Goal: Information Seeking & Learning: Find specific fact

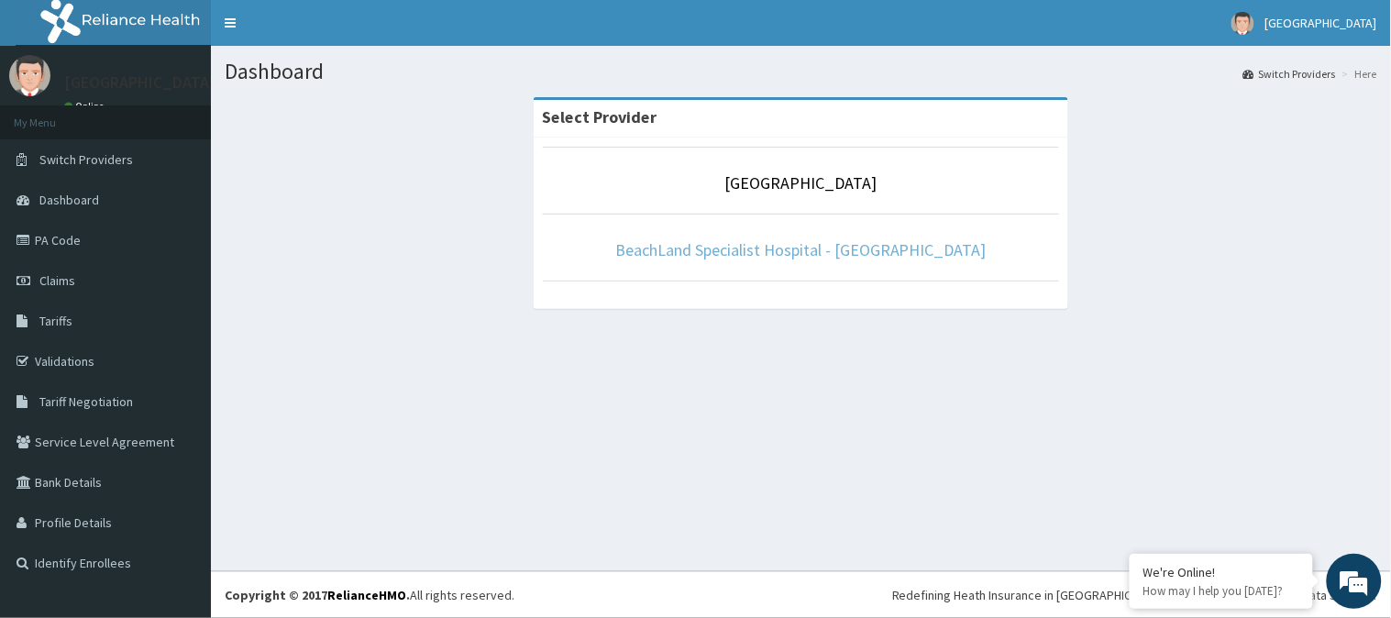
click at [775, 241] on link "BeachLand Specialist Hospital - [GEOGRAPHIC_DATA]" at bounding box center [800, 249] width 371 height 21
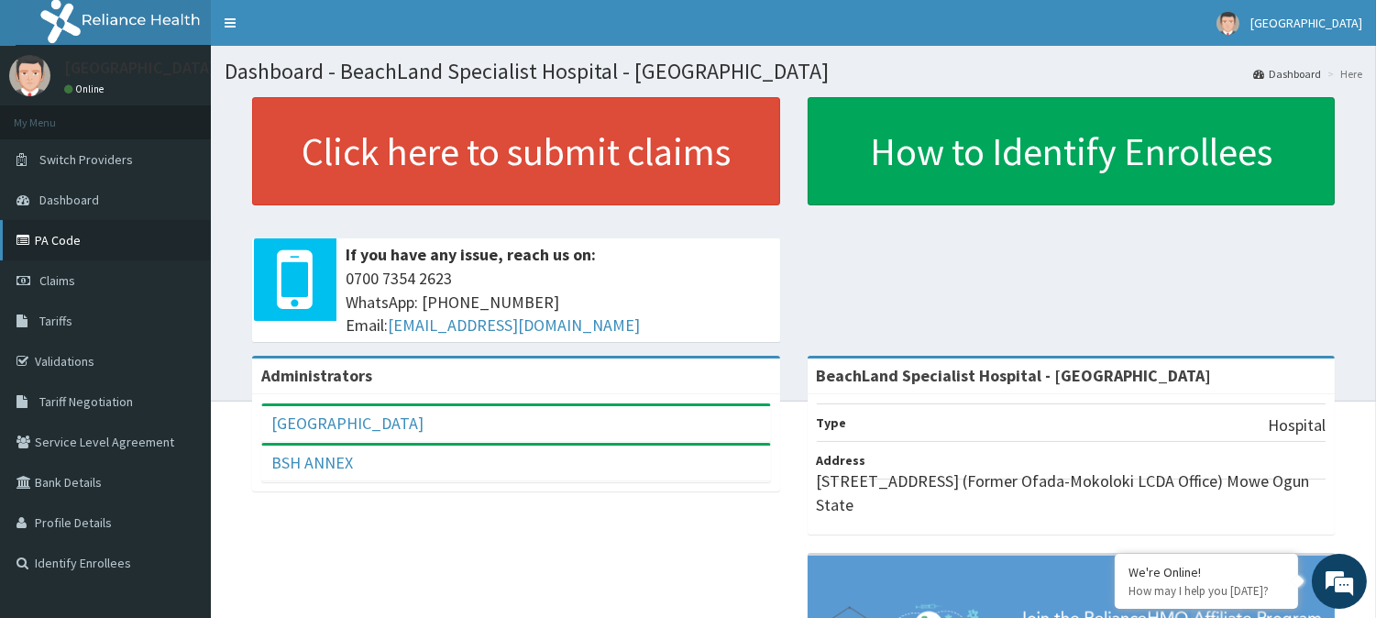
click at [75, 251] on link "PA Code" at bounding box center [105, 240] width 211 height 40
click at [57, 315] on span "Tariffs" at bounding box center [55, 321] width 33 height 17
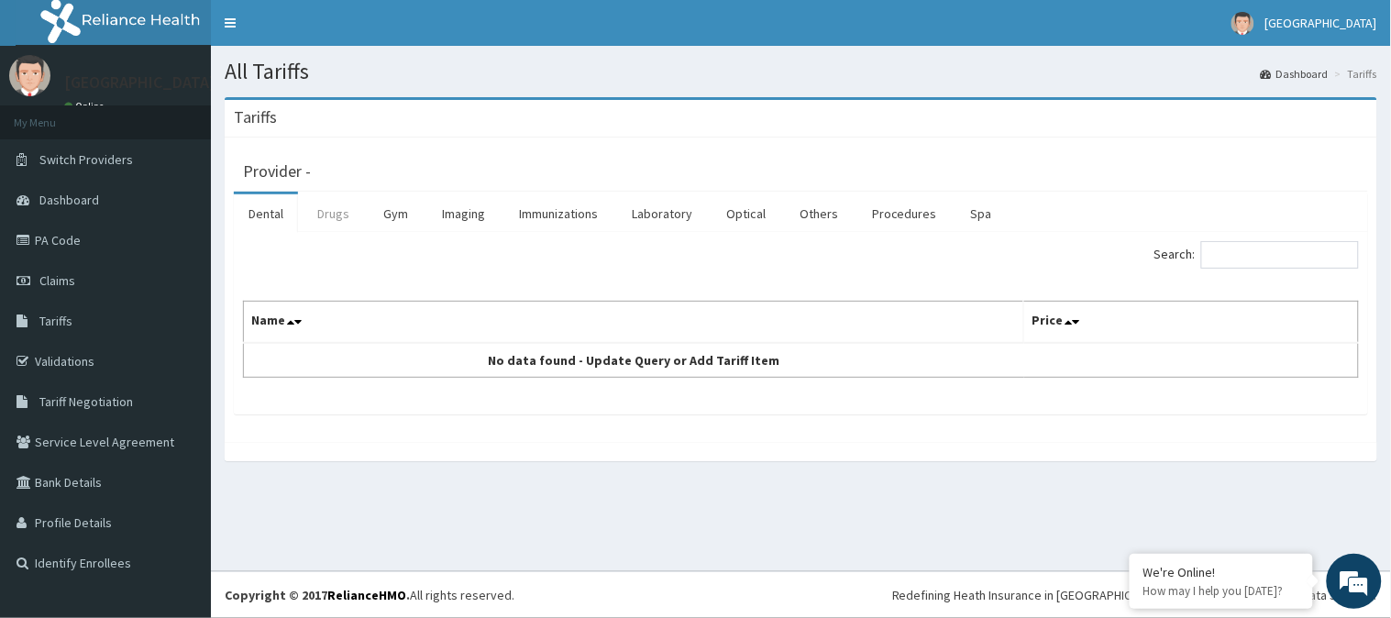
click at [319, 213] on link "Drugs" at bounding box center [333, 213] width 61 height 39
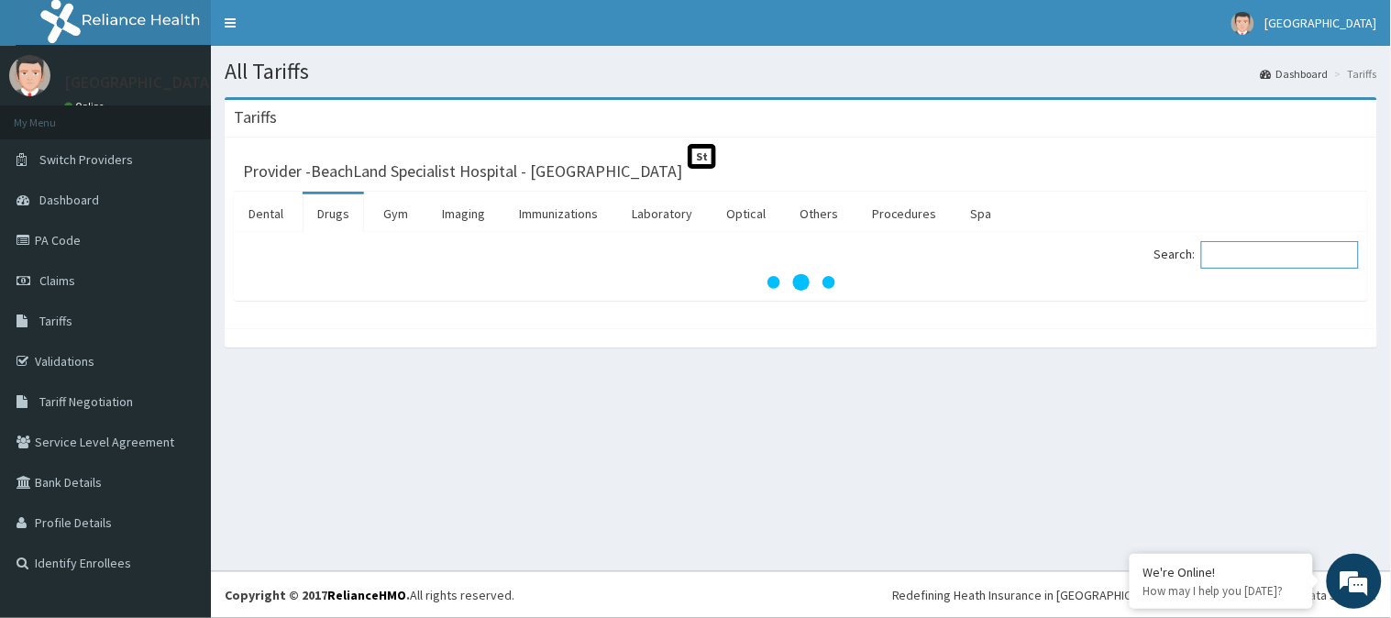
click at [1248, 259] on input "Search:" at bounding box center [1280, 255] width 158 height 28
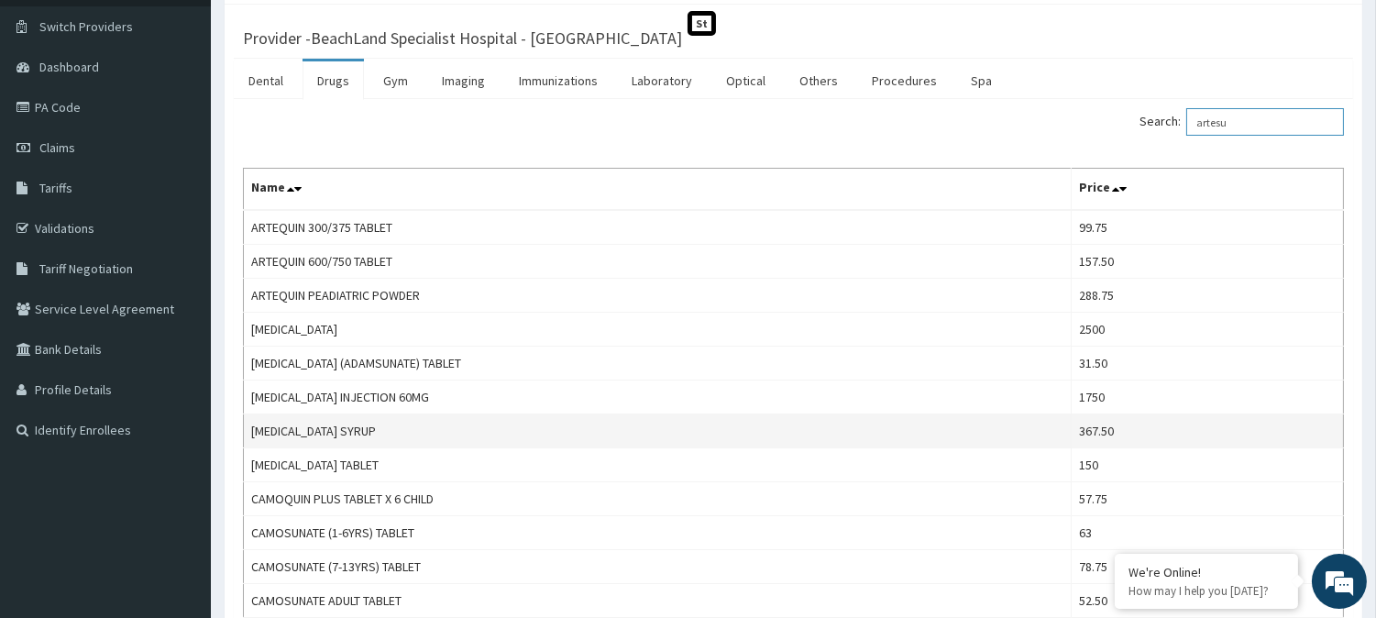
scroll to position [102, 0]
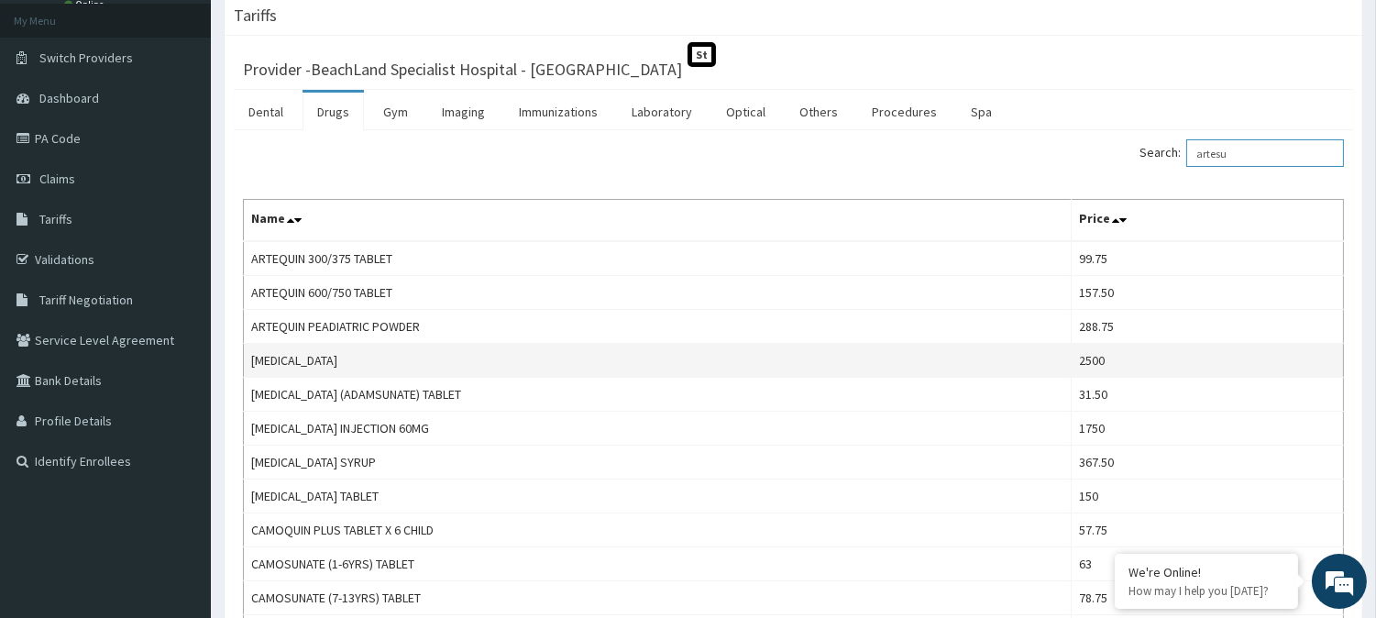
type input "artesu"
drag, startPoint x: 318, startPoint y: 356, endPoint x: 248, endPoint y: 359, distance: 69.8
click at [248, 359] on td "[MEDICAL_DATA]" at bounding box center [658, 361] width 828 height 34
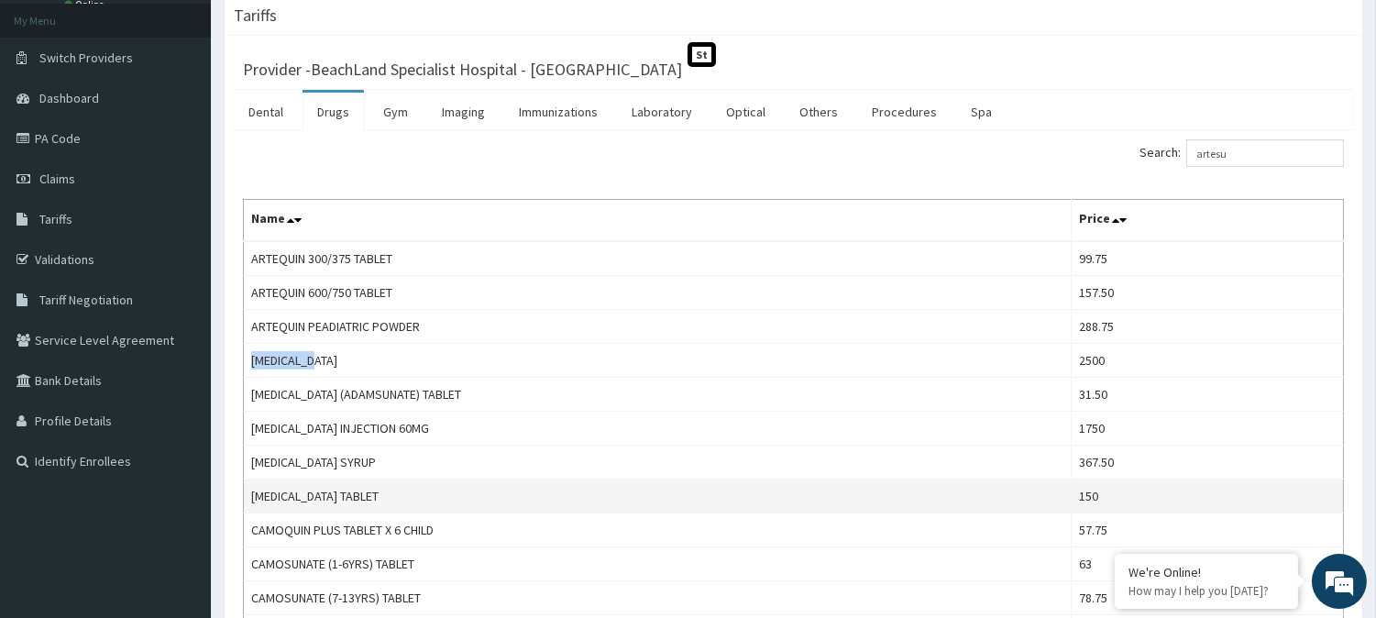
copy td "[MEDICAL_DATA]"
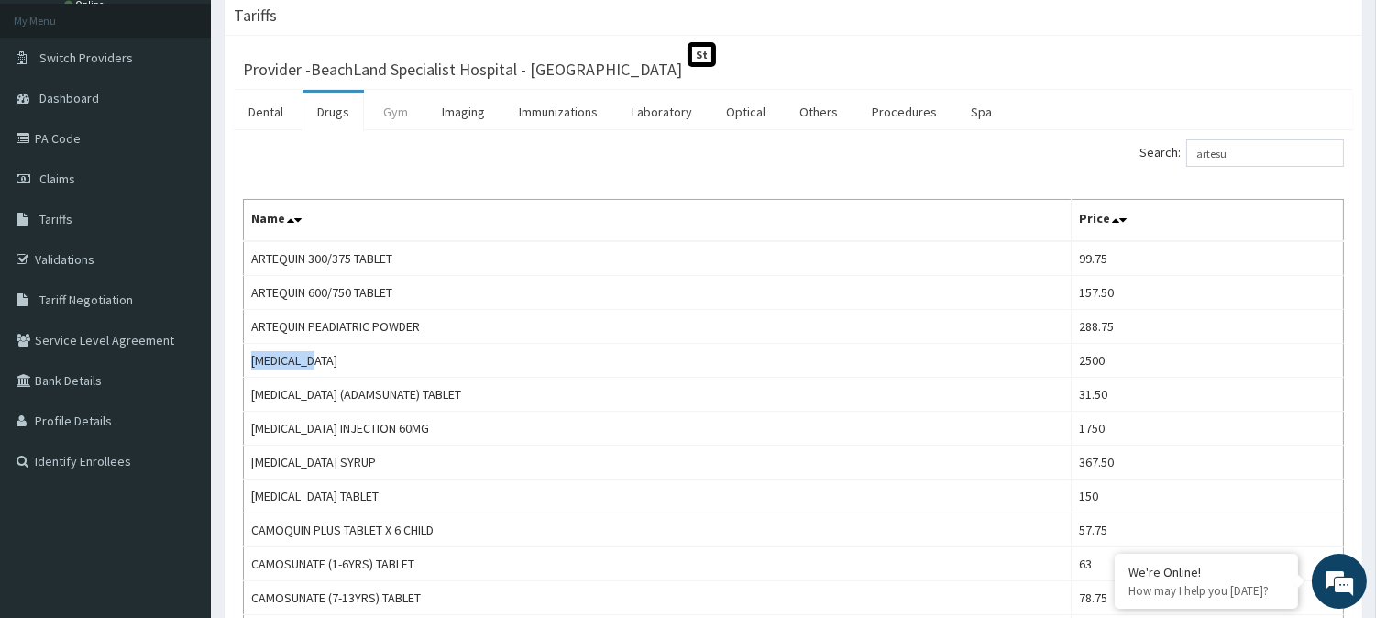
copy td "[MEDICAL_DATA]"
